Goal: Task Accomplishment & Management: Use online tool/utility

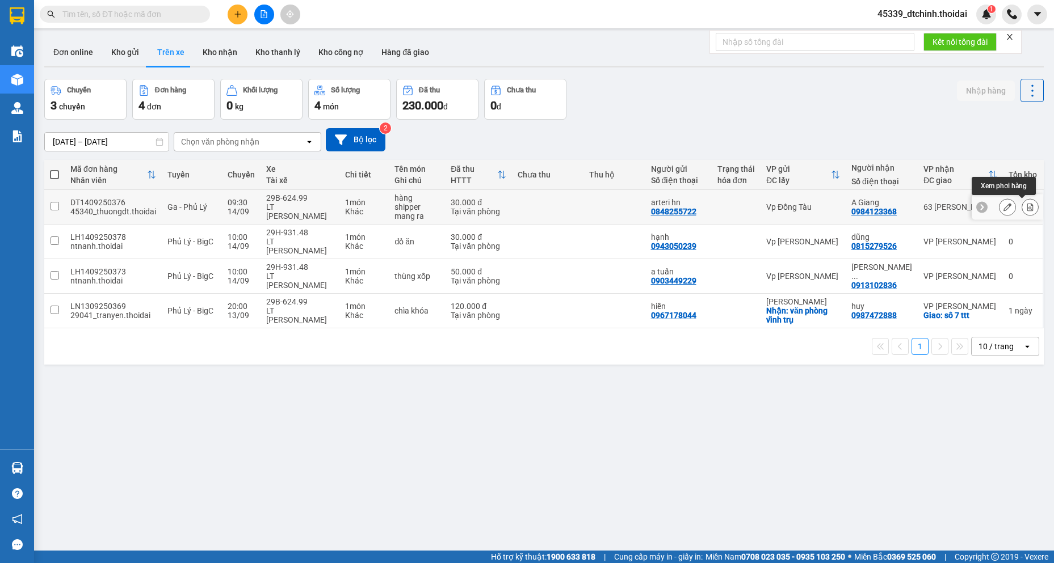
click at [1026, 209] on icon at bounding box center [1030, 207] width 8 height 8
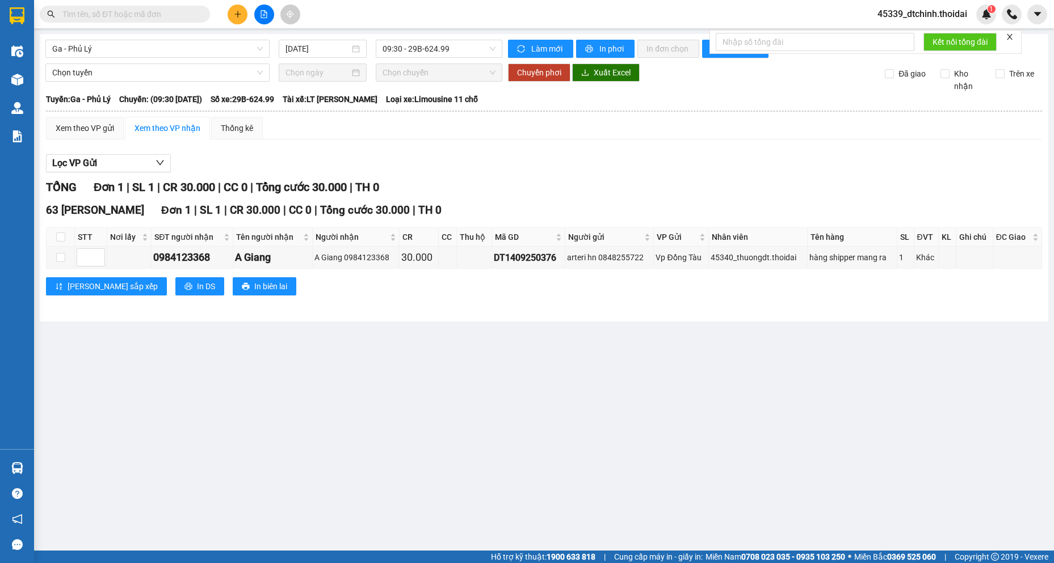
click at [356, 385] on main "Ga - Phủ Lý 14/09/2025 09:30 - 29B-624.99 Làm mới In phơi In đơn chọn Thống kê …" at bounding box center [527, 275] width 1054 height 551
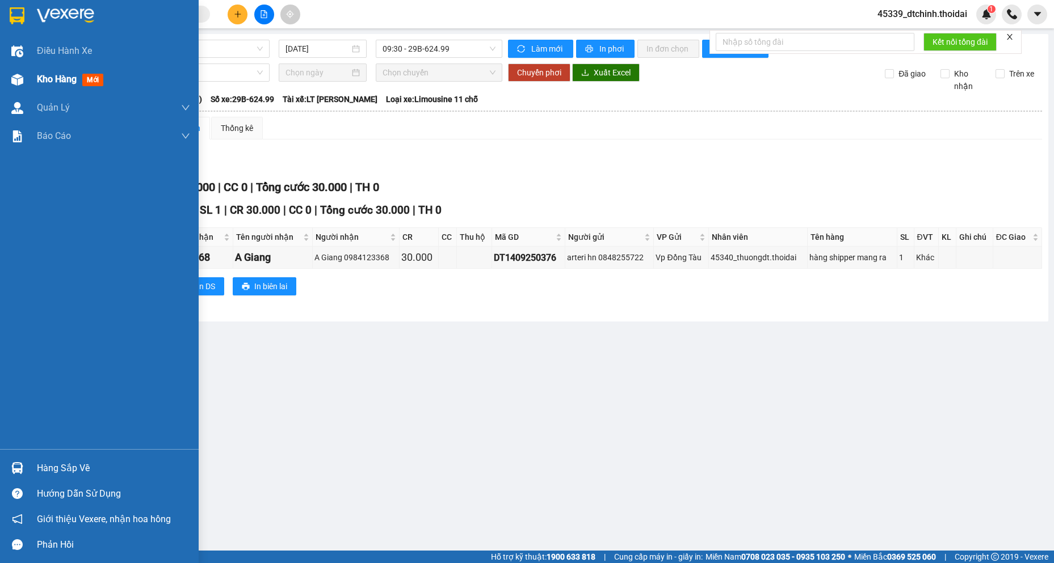
click at [28, 78] on div "Kho hàng mới" at bounding box center [99, 79] width 199 height 28
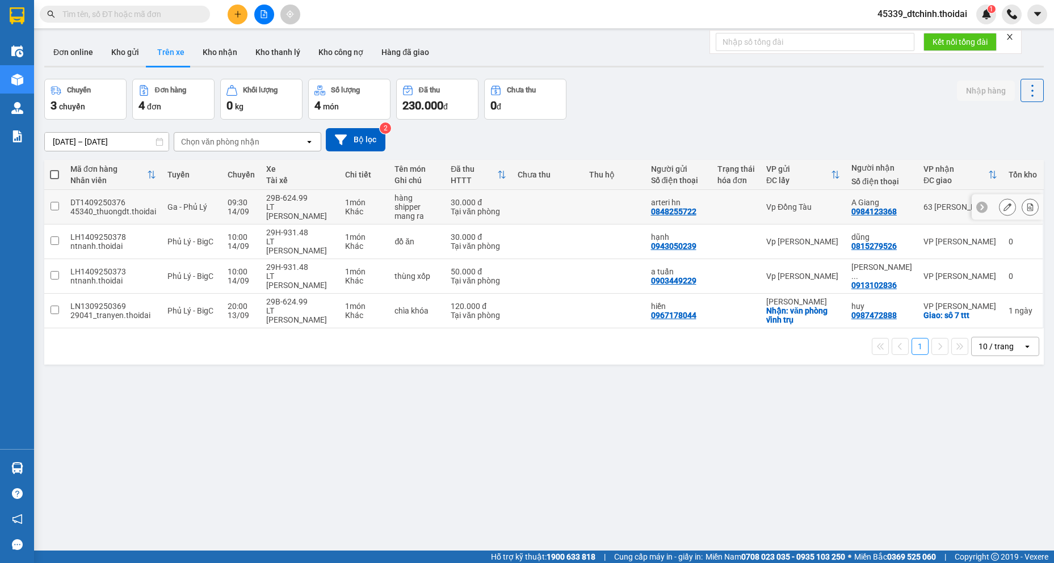
click at [60, 212] on td at bounding box center [54, 207] width 20 height 35
checkbox input "true"
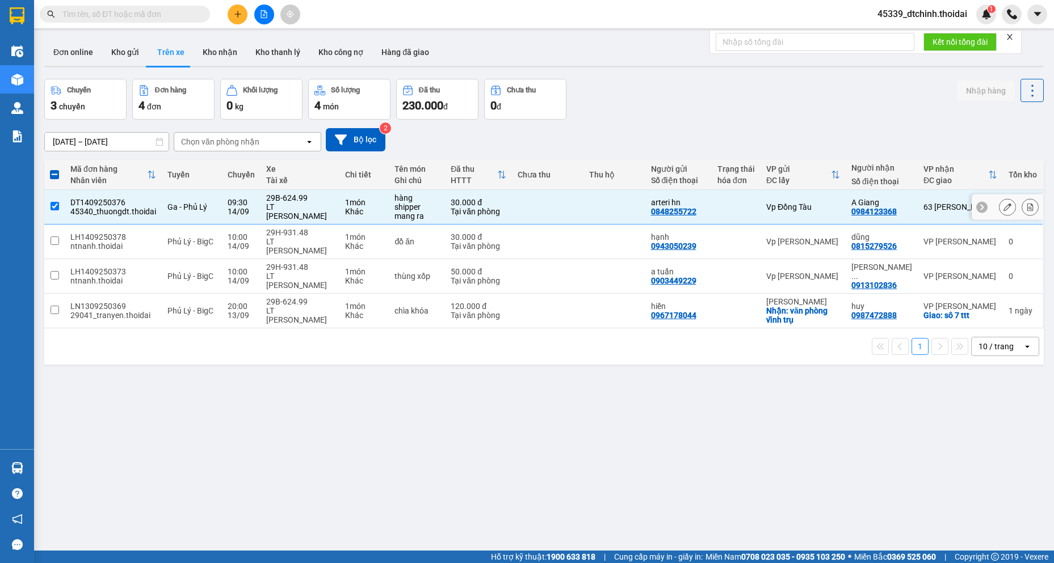
click at [999, 204] on button at bounding box center [1007, 207] width 16 height 20
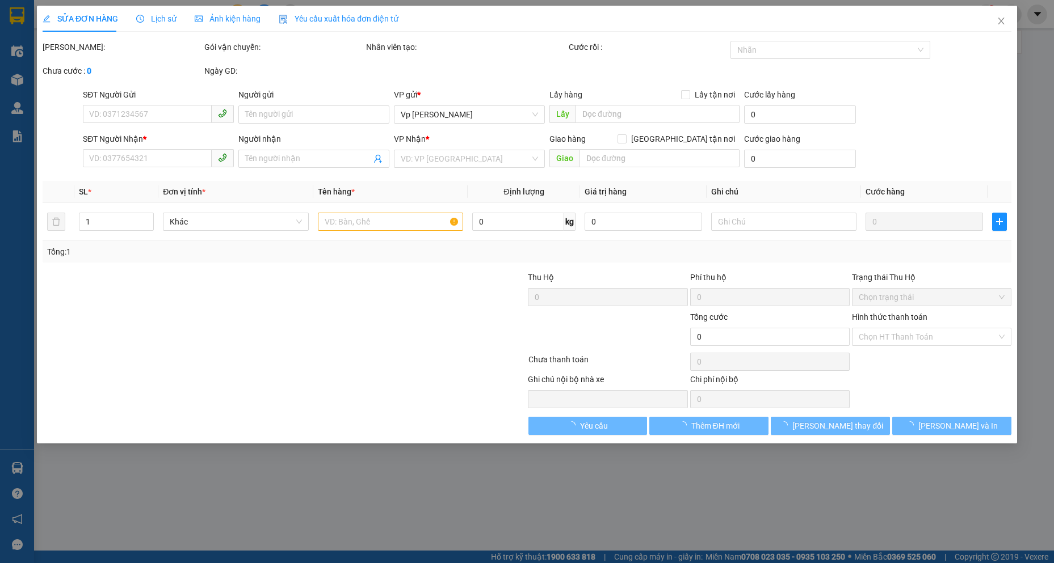
type input "0848255722"
type input "arteri hn"
type input "0984123368"
type input "A Giang"
type input "30.000"
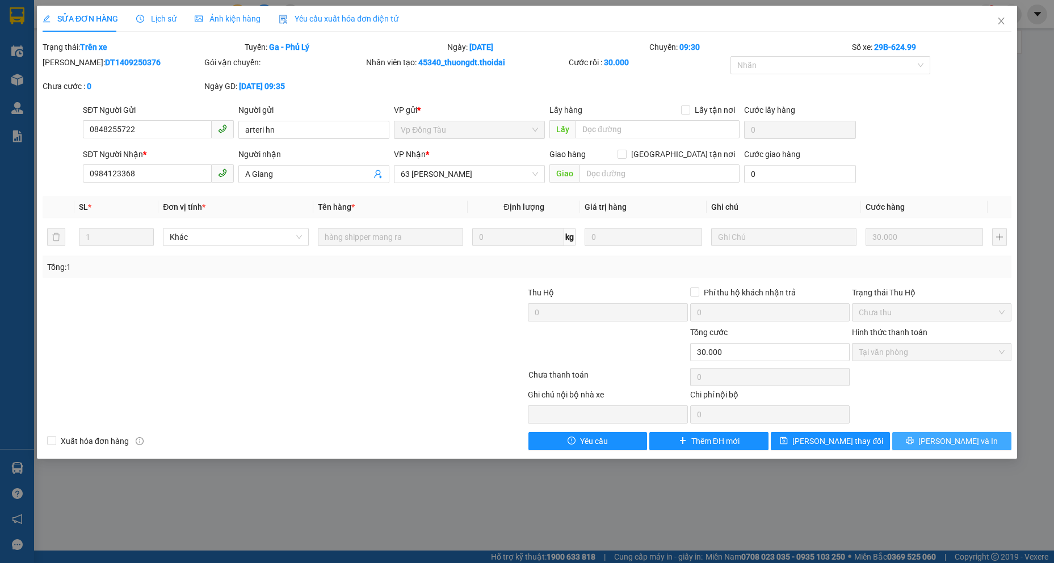
click at [995, 442] on button "Lưu và In" at bounding box center [951, 441] width 119 height 18
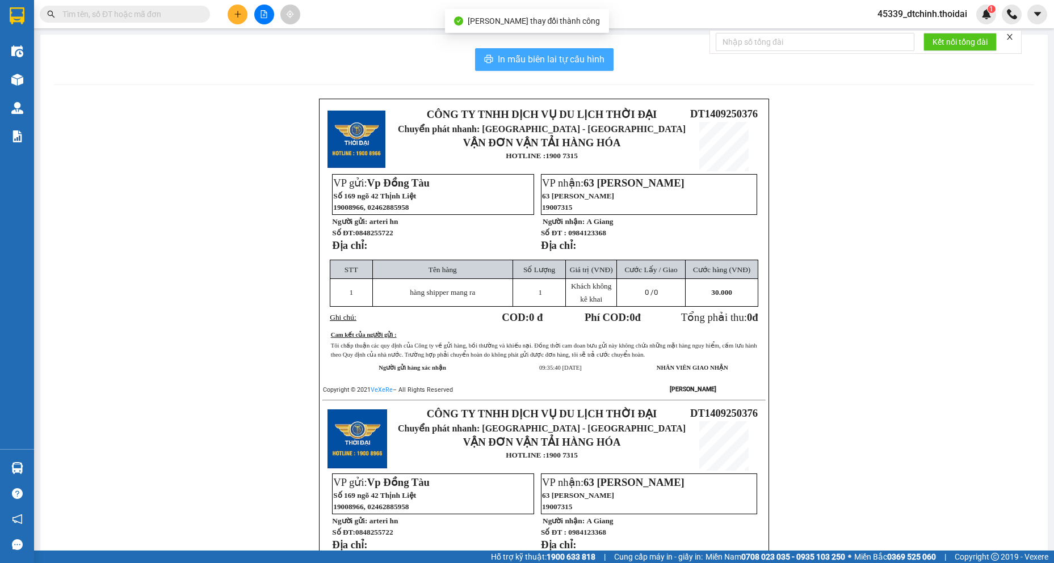
click at [566, 53] on span "In mẫu biên lai tự cấu hình" at bounding box center [551, 59] width 107 height 14
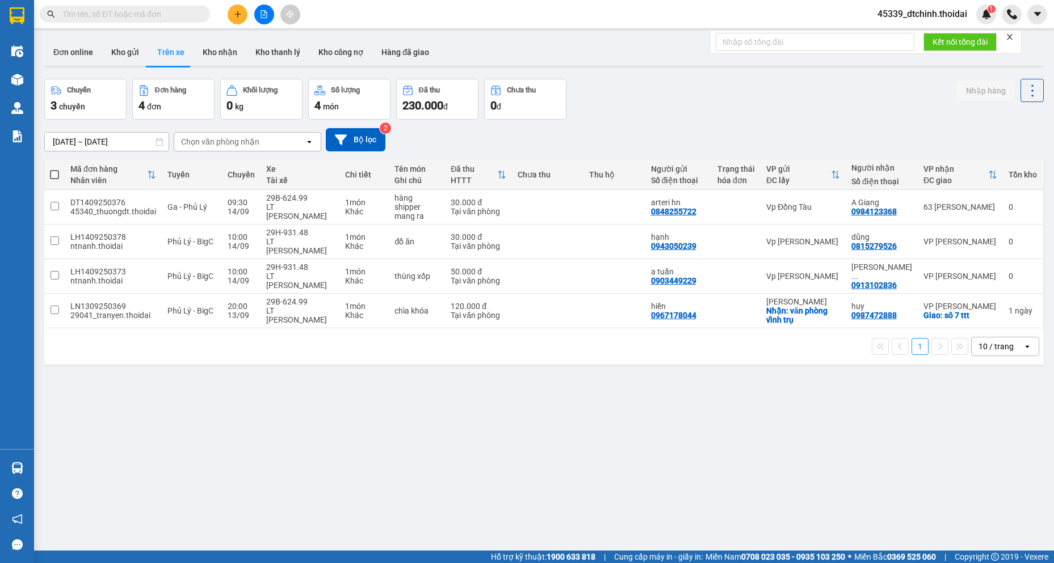
click at [353, 393] on div "ver 1.8.143 Đơn online Kho gửi Trên xe Kho nhận Kho thanh lý Kho công nợ Hàng đ…" at bounding box center [544, 315] width 1008 height 563
click at [962, 10] on span "45339_dtchinh.thoidai" at bounding box center [922, 14] width 108 height 14
click at [928, 35] on span "Đăng xuất" at bounding box center [926, 35] width 85 height 12
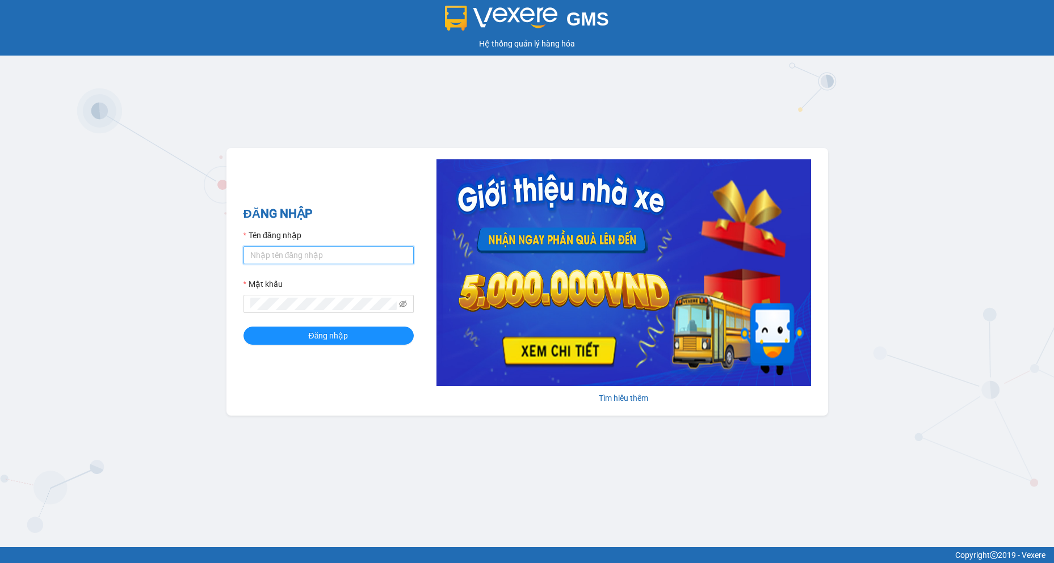
type input "lthien.thoidai"
click at [315, 260] on input "lthien.thoidai" at bounding box center [328, 255] width 170 height 18
type input "dtchinh.thoidai"
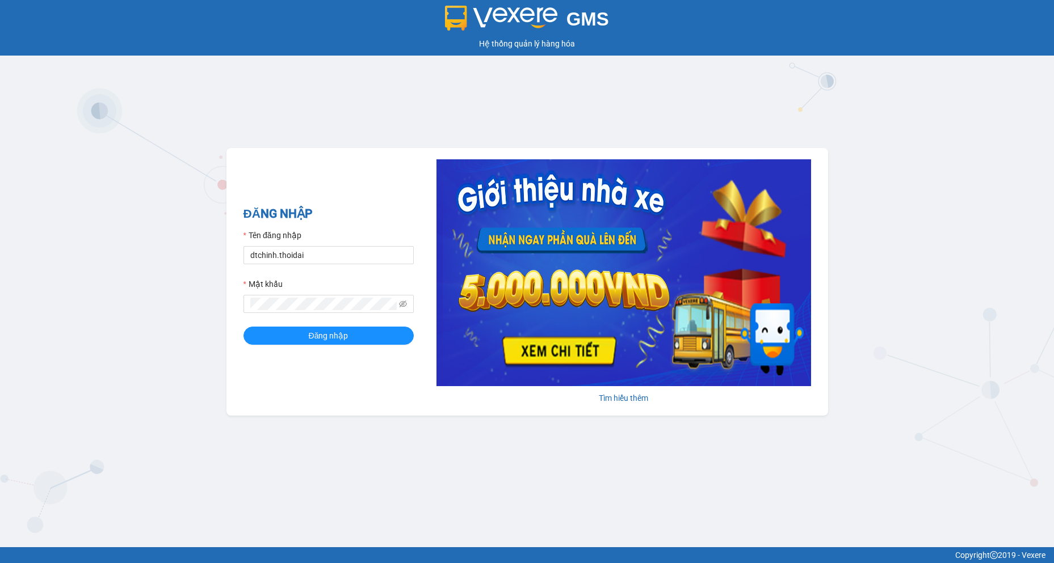
click at [325, 346] on div "ĐĂNG NHẬP Tên đăng nhập dtchinh.thoidai Mật khẩu Đăng nhập" at bounding box center [328, 282] width 170 height 154
click at [327, 345] on button "Đăng nhập" at bounding box center [328, 336] width 170 height 18
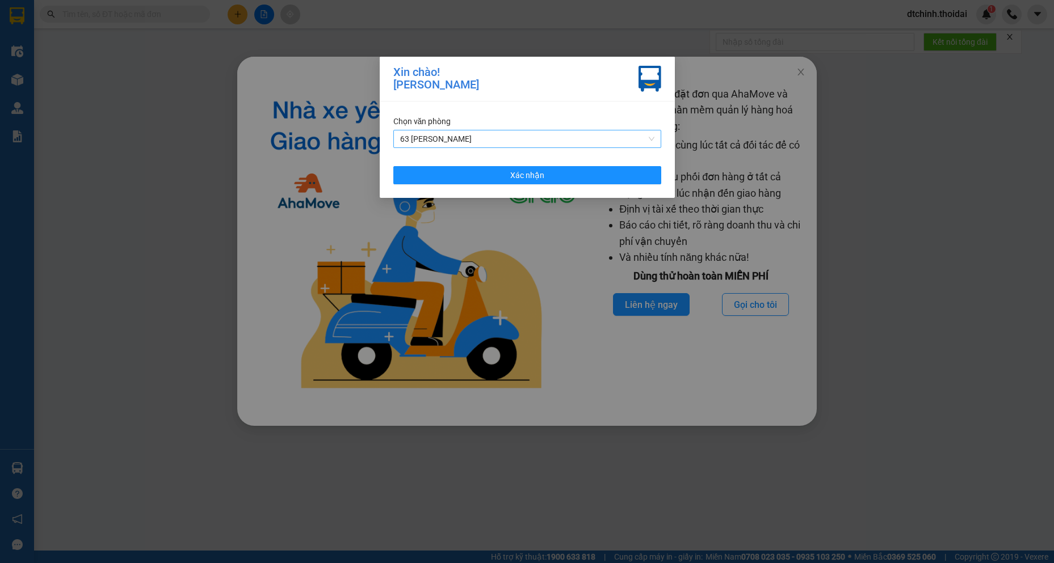
click at [499, 130] on span "63 [PERSON_NAME]" at bounding box center [527, 138] width 254 height 17
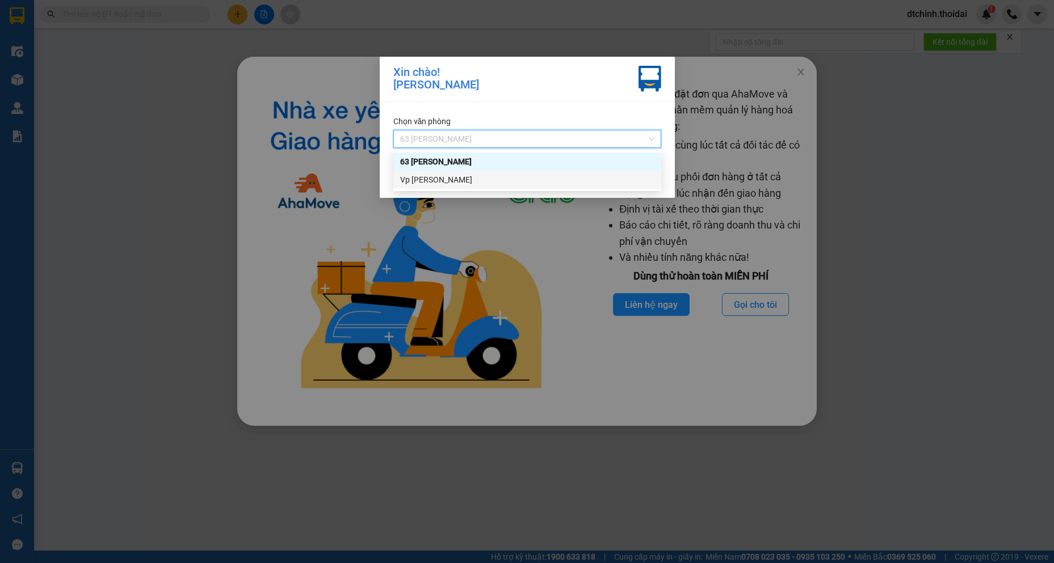
click at [490, 179] on div "Vp [PERSON_NAME]" at bounding box center [527, 180] width 254 height 12
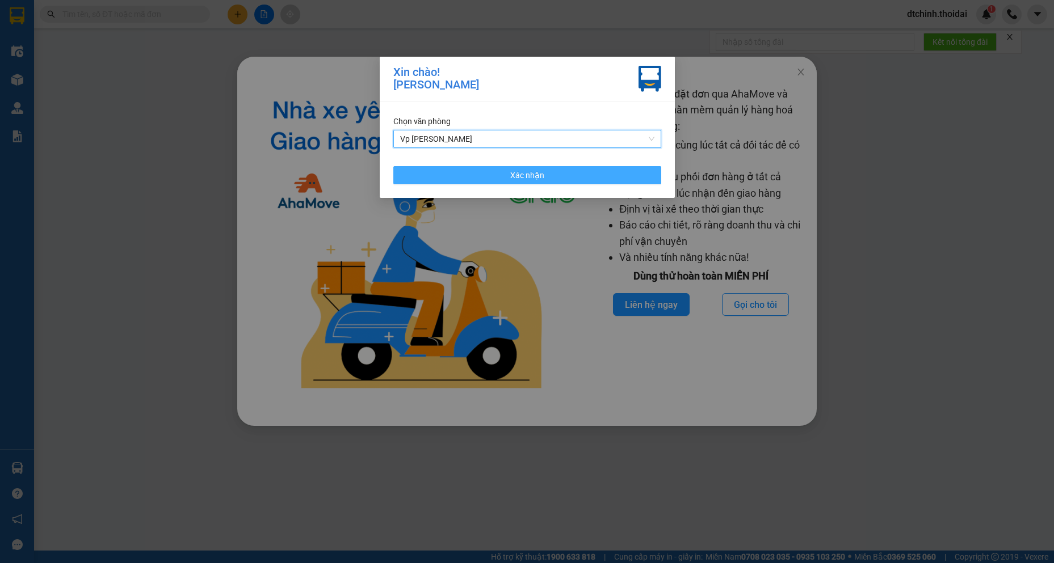
click at [490, 179] on button "Xác nhận" at bounding box center [527, 175] width 268 height 18
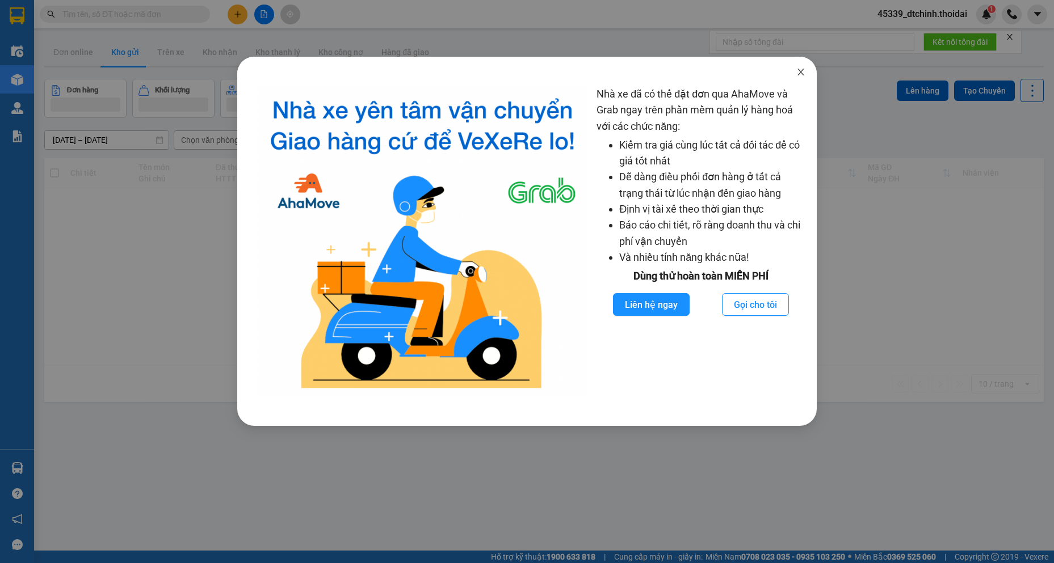
click at [800, 66] on span "Close" at bounding box center [801, 73] width 32 height 32
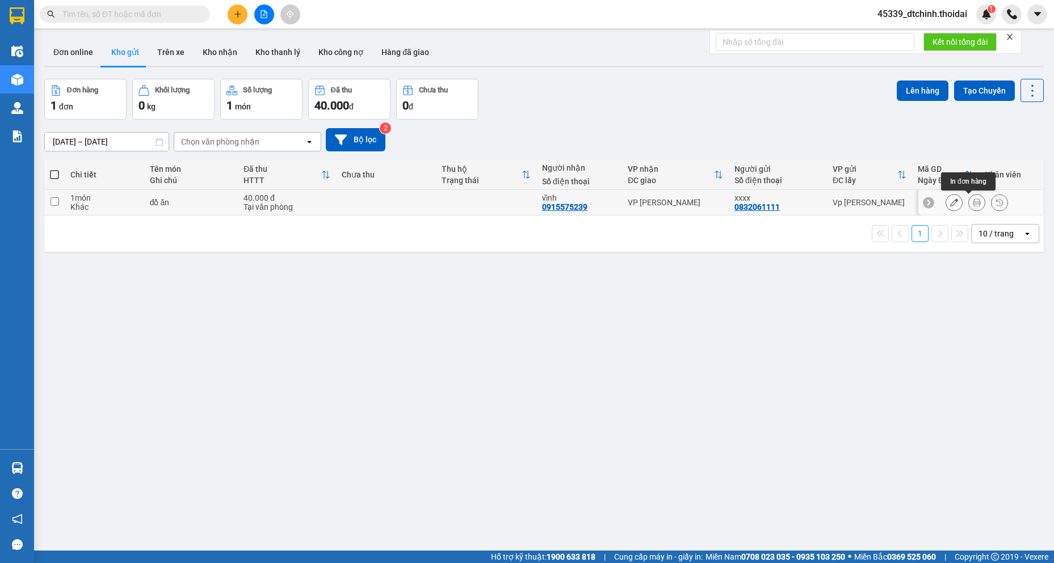
click at [973, 204] on button at bounding box center [976, 203] width 16 height 20
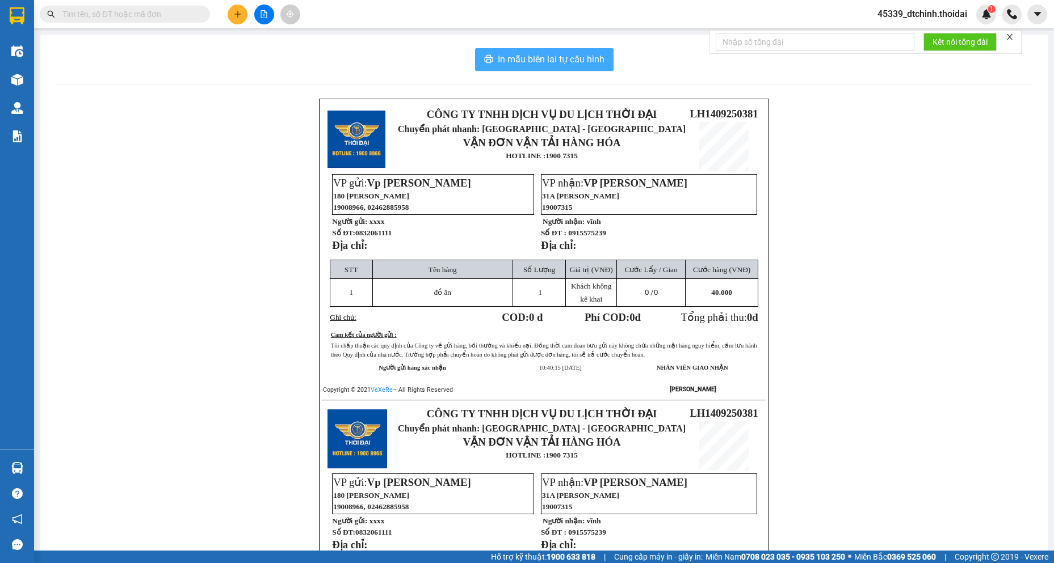
click at [550, 62] on span "In mẫu biên lai tự cấu hình" at bounding box center [551, 59] width 107 height 14
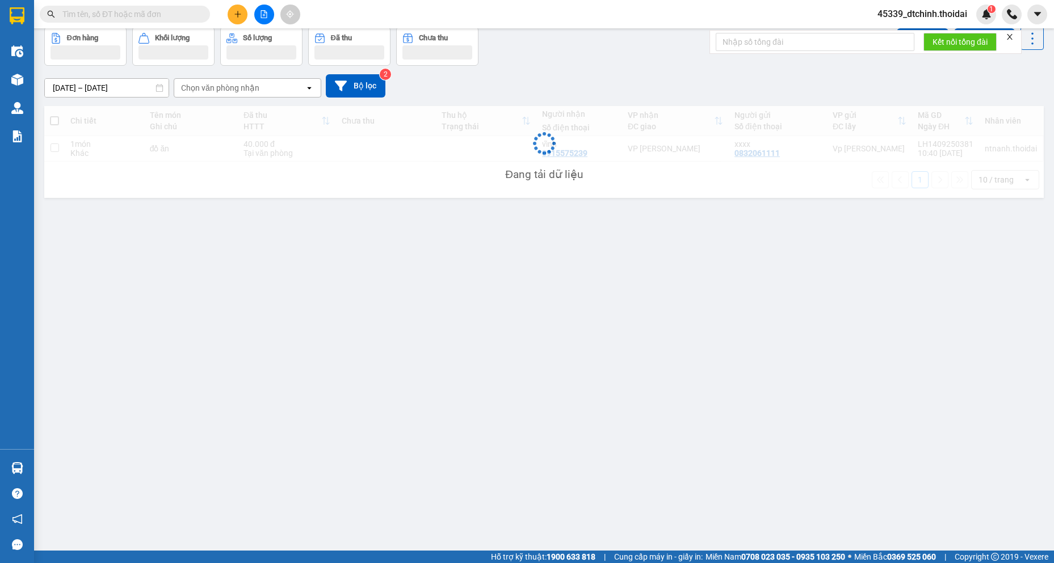
scroll to position [52, 0]
